Goal: Information Seeking & Learning: Learn about a topic

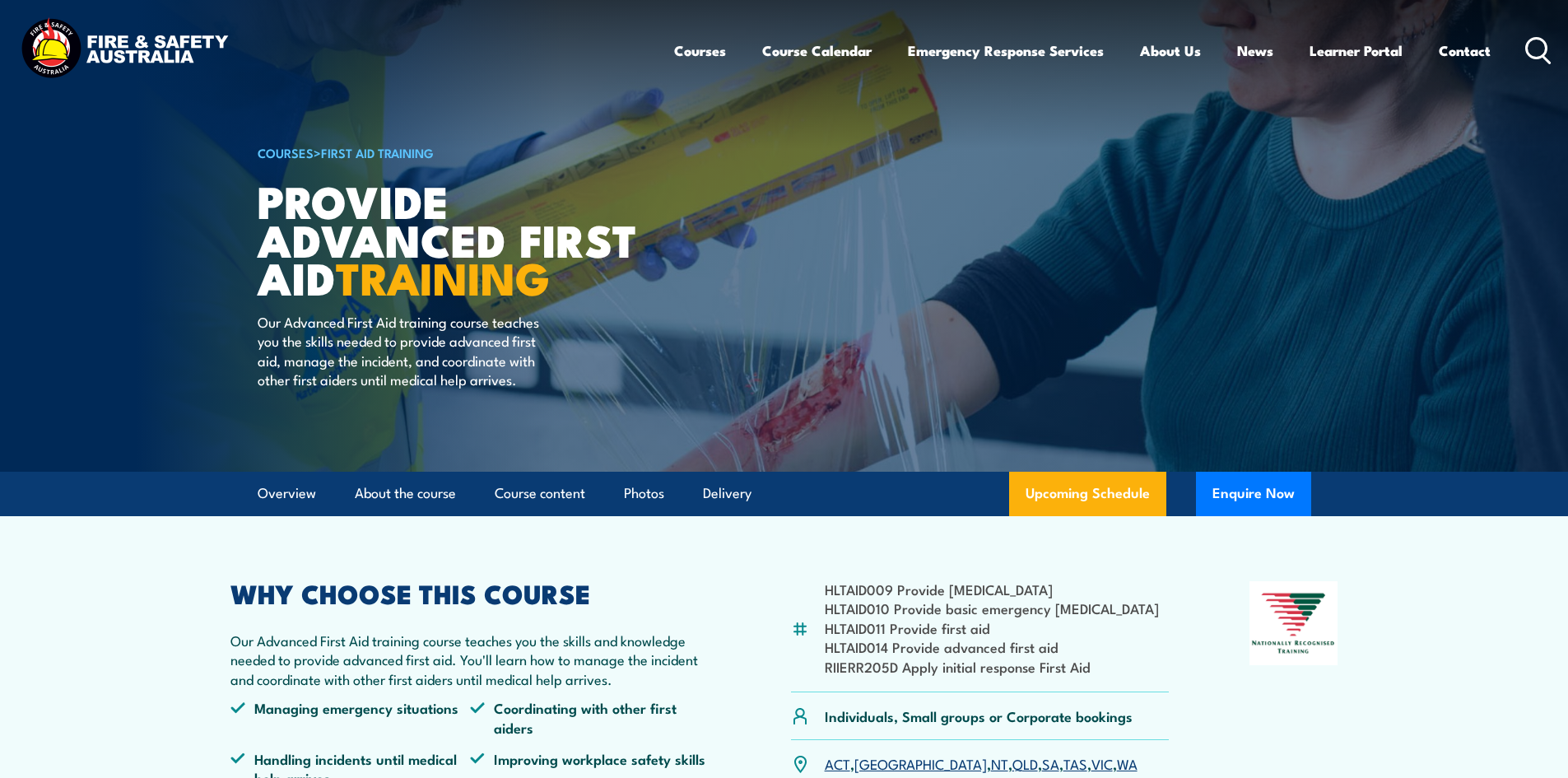
drag, startPoint x: 1575, startPoint y: 113, endPoint x: 1540, endPoint y: 100, distance: 37.3
click at [1540, 100] on html "Courses Course Calendar Emergency Response Services Services Overview Emergency…" at bounding box center [784, 389] width 1568 height 778
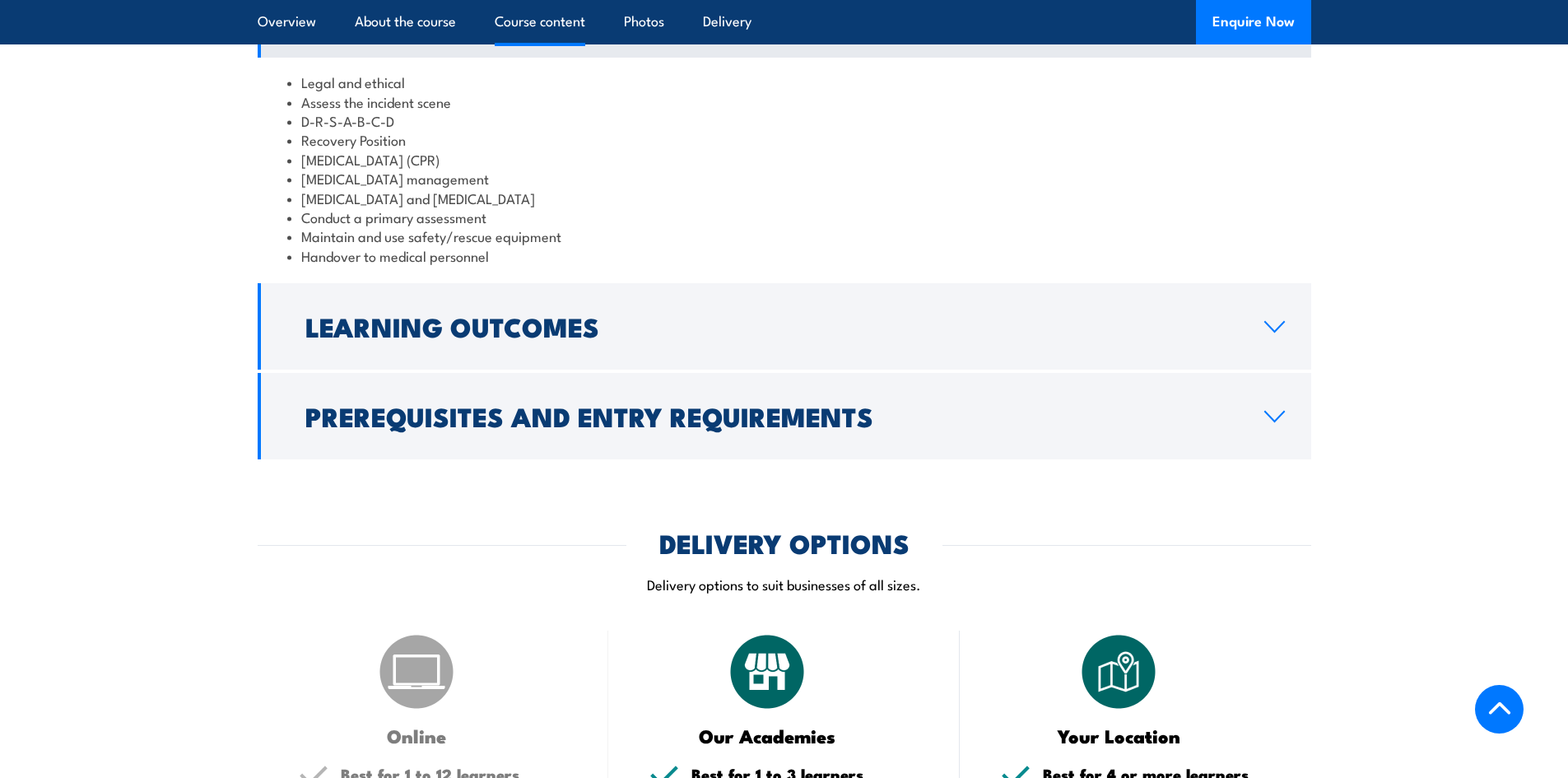
scroll to position [1681, 0]
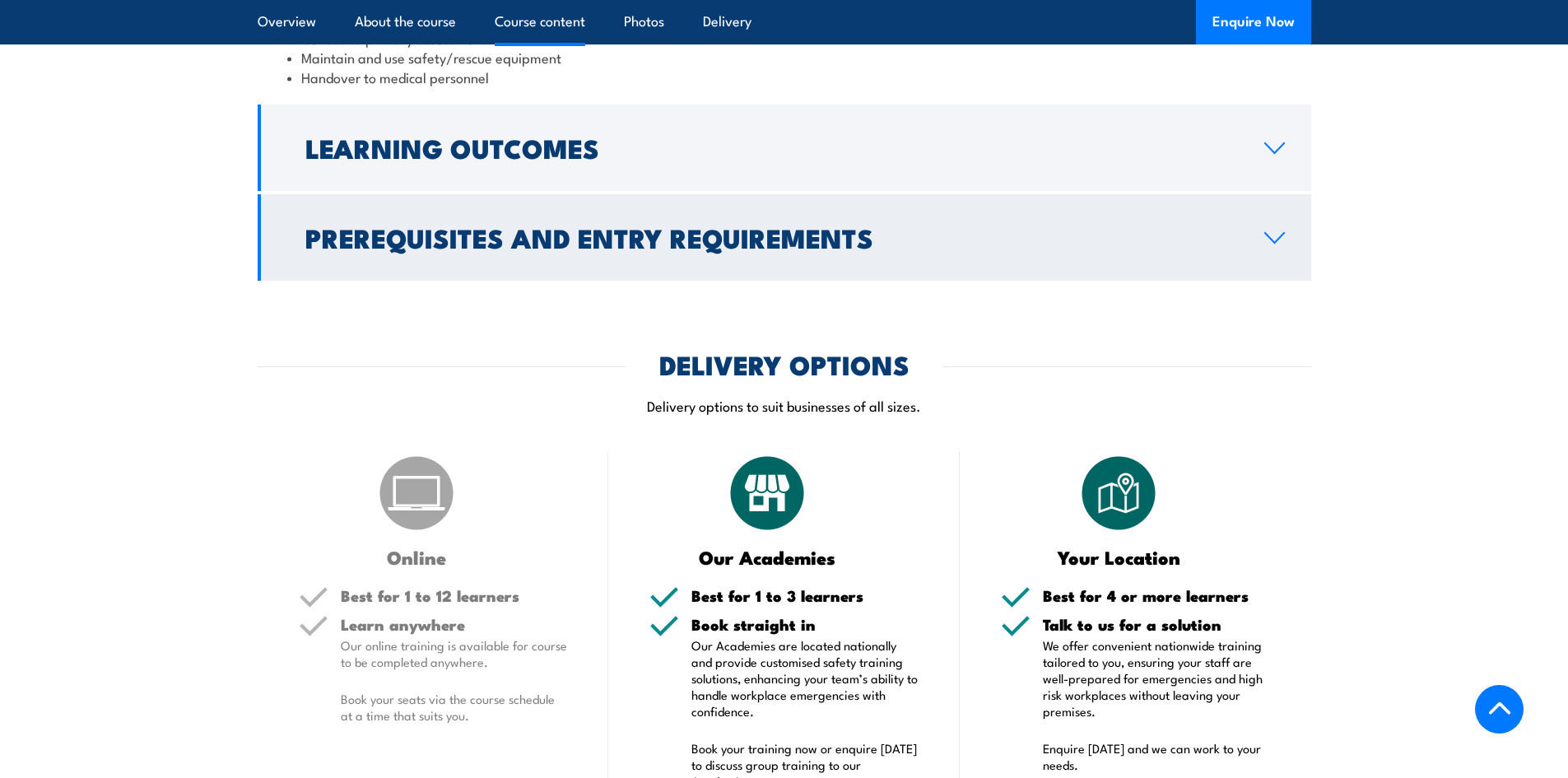
click at [1301, 271] on link "Prerequisites and Entry Requirements" at bounding box center [784, 238] width 1053 height 87
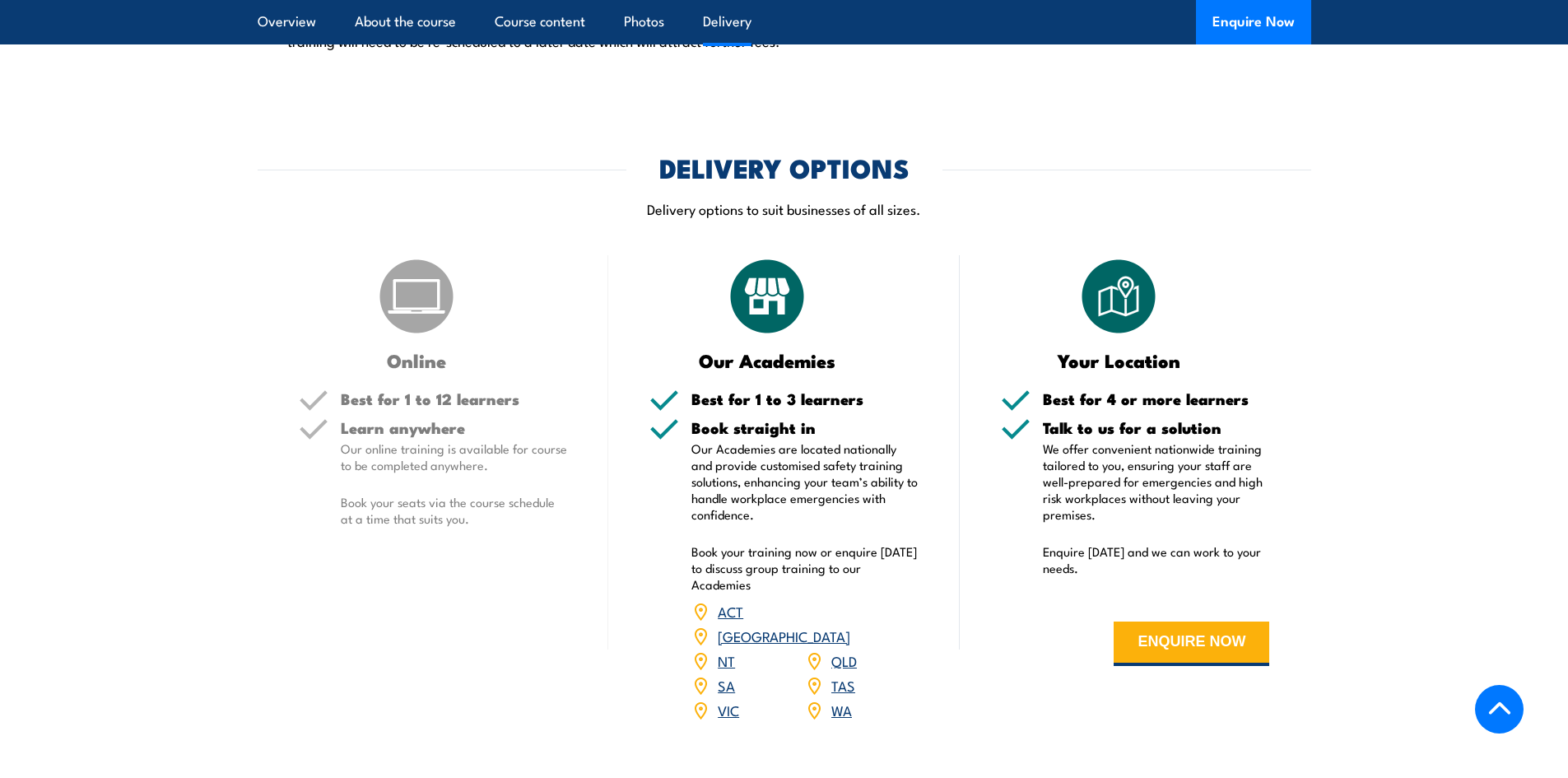
scroll to position [2163, 0]
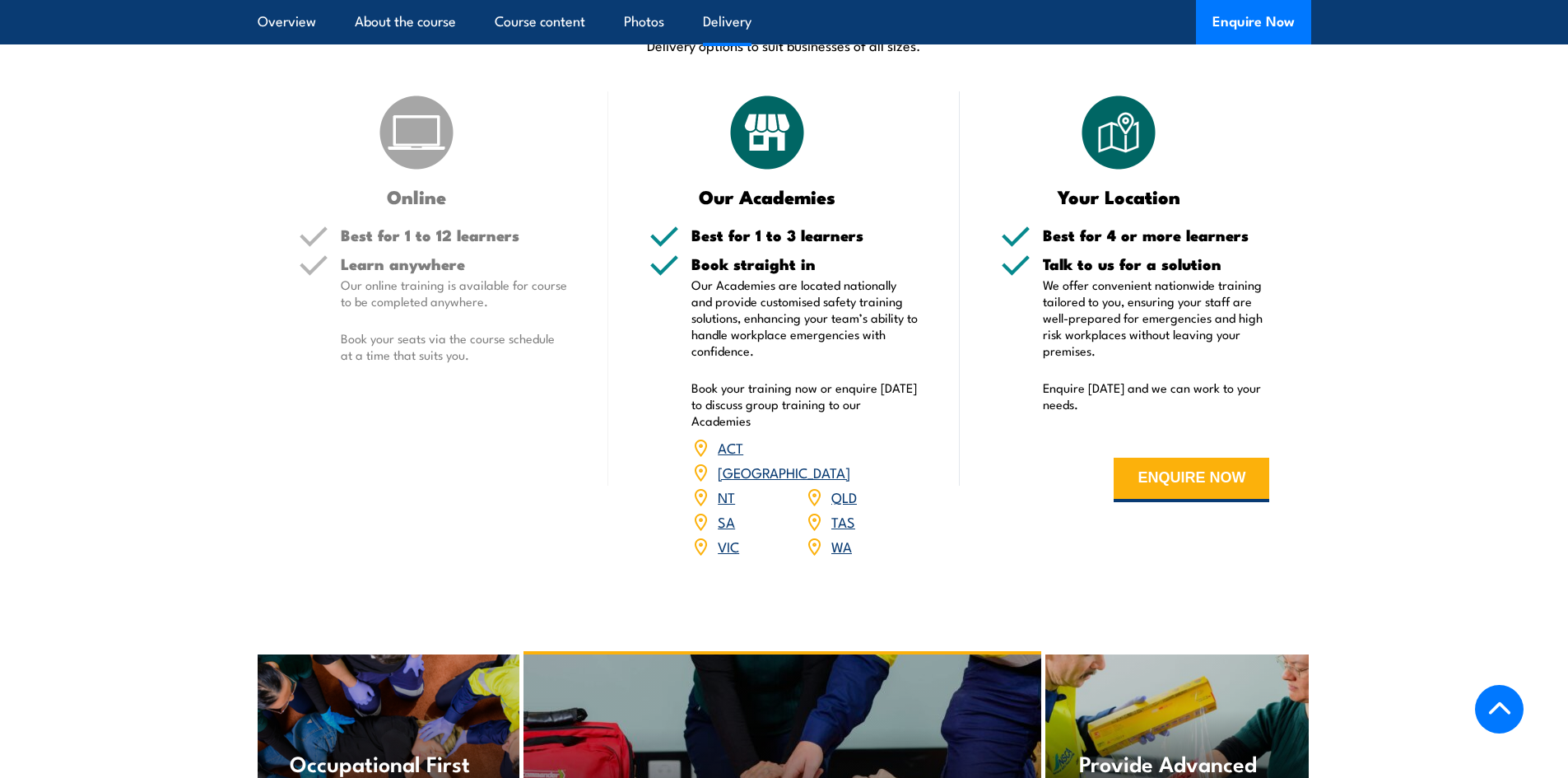
click at [843, 506] on link "QLD" at bounding box center [843, 496] width 25 height 20
